Goal: Transaction & Acquisition: Subscribe to service/newsletter

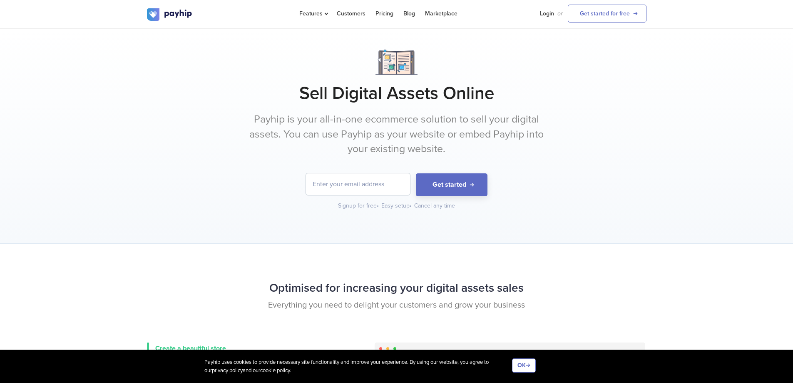
click at [332, 185] on input "email" at bounding box center [358, 184] width 104 height 22
type input "luxembourg"
click at [416, 173] on button "Get started" at bounding box center [452, 184] width 72 height 23
click at [357, 188] on input "luxembourg" at bounding box center [358, 184] width 104 height 22
click at [362, 187] on input "luxembourg" at bounding box center [358, 184] width 104 height 22
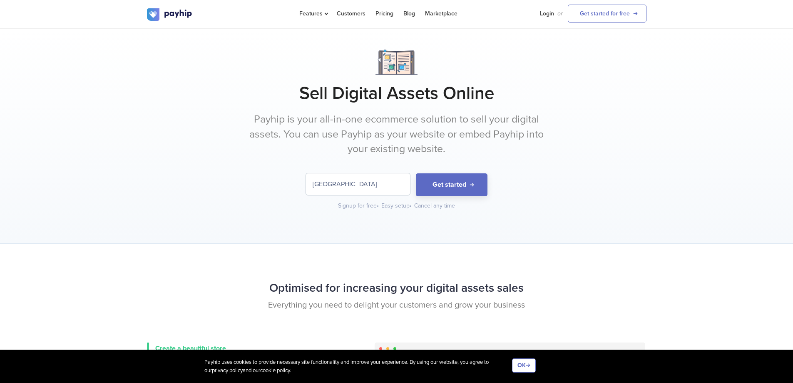
drag, startPoint x: 365, startPoint y: 185, endPoint x: 246, endPoint y: 169, distance: 119.6
click at [249, 171] on div "Sell Digital Assets Online Payhip is your all-in-one ecommerce solution to sell…" at bounding box center [396, 130] width 499 height 160
click at [391, 12] on link "Pricing" at bounding box center [384, 13] width 18 height 27
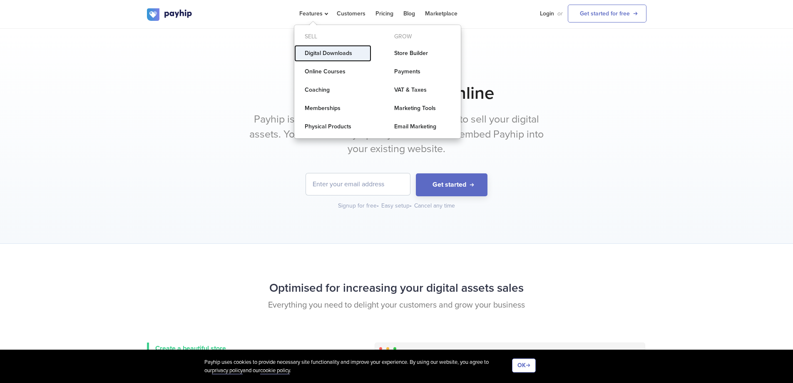
click at [327, 51] on link "Digital Downloads" at bounding box center [332, 53] width 77 height 17
